Goal: Task Accomplishment & Management: Manage account settings

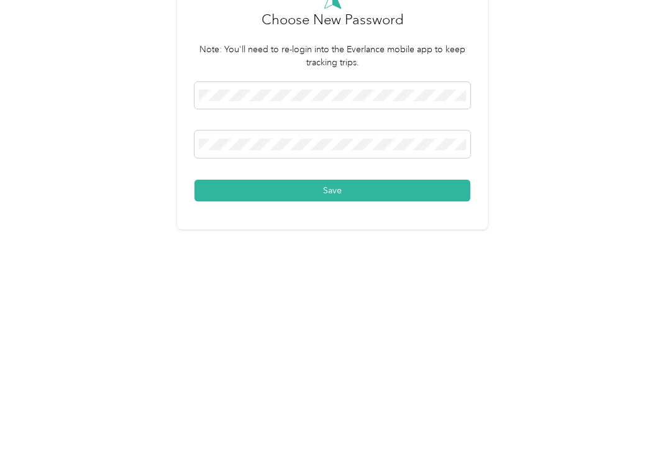
click at [281, 324] on button "Save" at bounding box center [333, 335] width 276 height 22
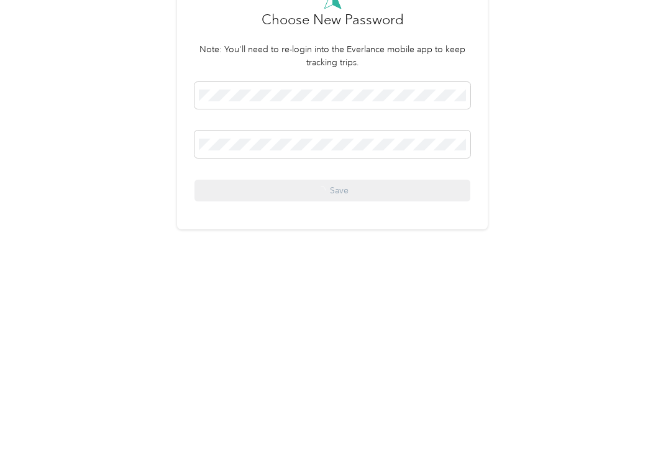
scroll to position [2, 0]
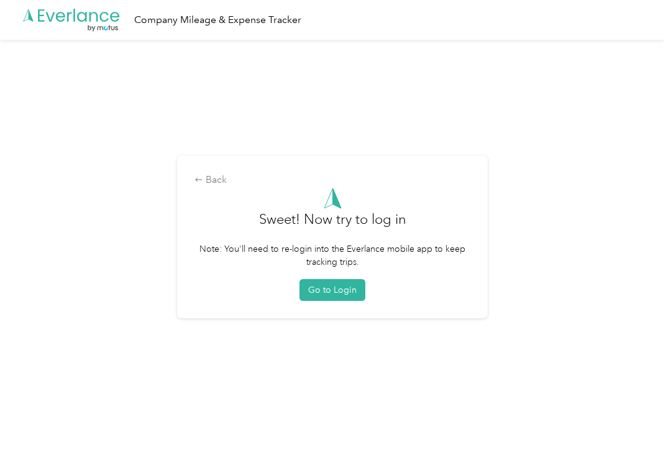
click at [326, 300] on button "Go to Login" at bounding box center [333, 290] width 66 height 22
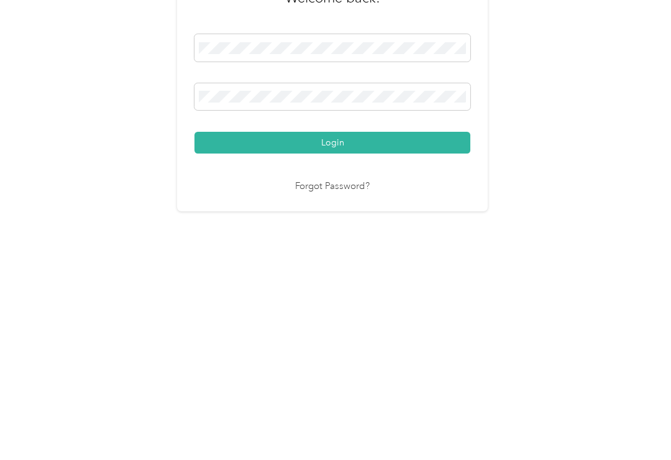
click at [256, 296] on button "Login" at bounding box center [333, 307] width 276 height 22
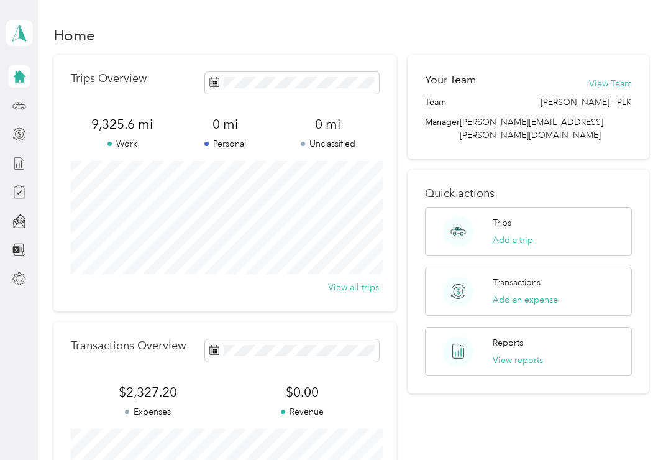
click at [68, 303] on div "Trips Overview 9,325.6 mi Work 0 mi Personal 0 mi Unclassified View all trips" at bounding box center [225, 183] width 344 height 257
click at [481, 277] on span at bounding box center [458, 292] width 48 height 30
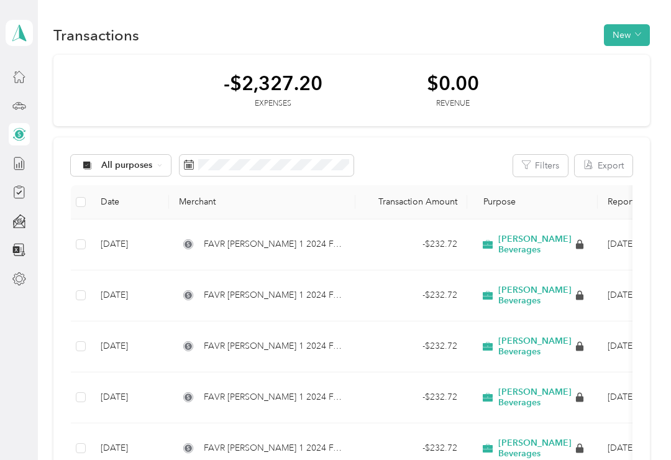
click at [17, 280] on icon at bounding box center [19, 279] width 14 height 14
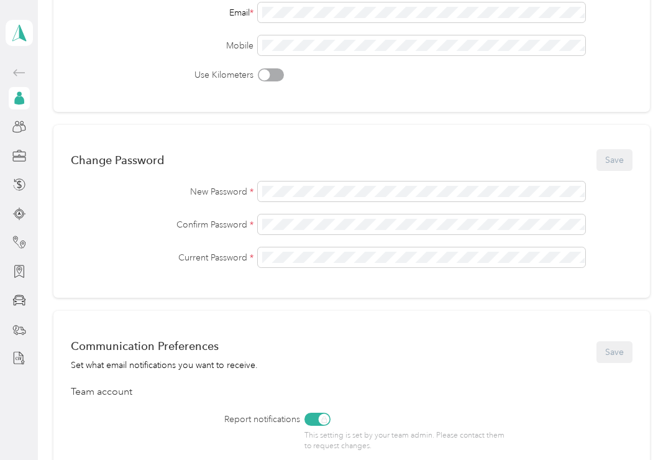
scroll to position [210, 0]
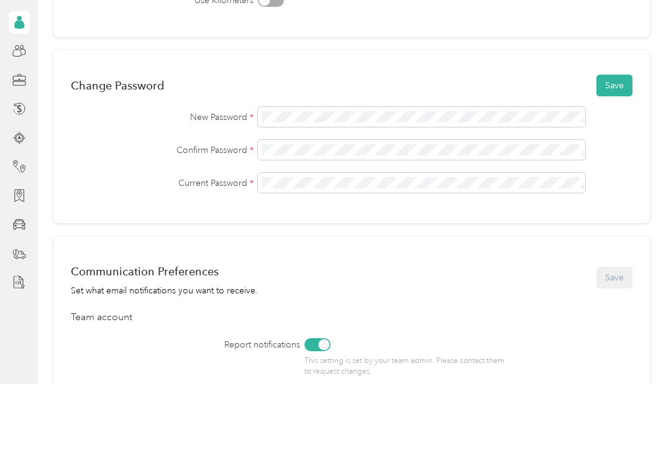
click at [614, 150] on button "Save" at bounding box center [615, 161] width 36 height 22
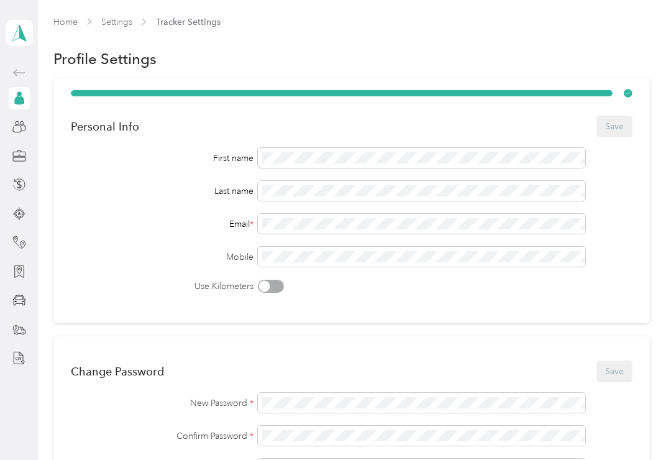
scroll to position [0, 0]
